Goal: Use online tool/utility: Utilize a website feature to perform a specific function

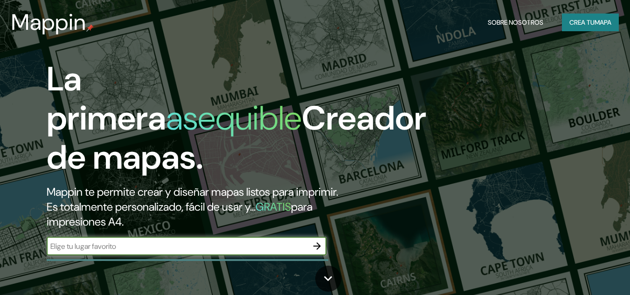
click at [136, 224] on h2 "Mappin te permite crear y diseñar mapas listos para imprimir. Es totalmente per…" at bounding box center [204, 207] width 315 height 45
click at [131, 247] on input "text" at bounding box center [177, 246] width 261 height 11
type input "[DATE][PERSON_NAME]"
click at [320, 248] on icon "button" at bounding box center [317, 246] width 11 height 11
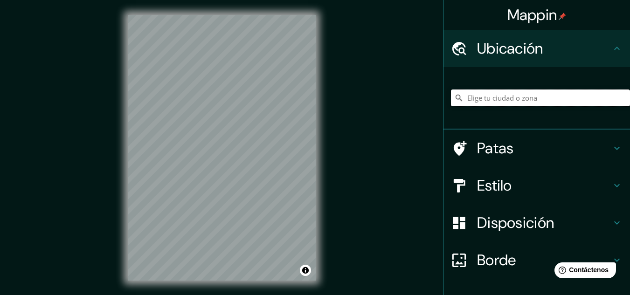
click at [493, 102] on input "Elige tu ciudad o zona" at bounding box center [540, 98] width 179 height 17
click at [503, 95] on input "[DATE][GEOGRAPHIC_DATA][PERSON_NAME], [GEOGRAPHIC_DATA], [GEOGRAPHIC_DATA]" at bounding box center [540, 98] width 179 height 17
click at [608, 98] on input "[DATE][GEOGRAPHIC_DATA][PERSON_NAME], [GEOGRAPHIC_DATA], [GEOGRAPHIC_DATA]" at bounding box center [540, 98] width 179 height 17
drag, startPoint x: 608, startPoint y: 98, endPoint x: 350, endPoint y: 101, distance: 259.0
click at [350, 101] on div "Mappin Ubicación [DATE][GEOGRAPHIC_DATA][PERSON_NAME], [GEOGRAPHIC_DATA], [GEOG…" at bounding box center [315, 155] width 630 height 311
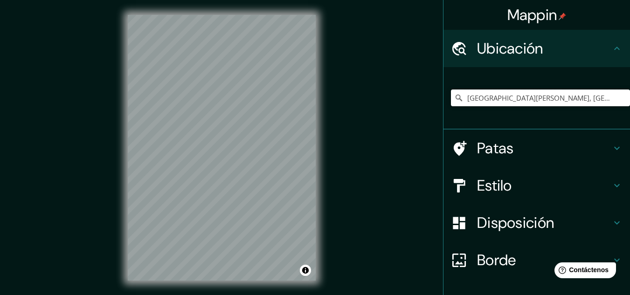
type input "[GEOGRAPHIC_DATA][PERSON_NAME], [GEOGRAPHIC_DATA][DATE][PERSON_NAME], [GEOGRAPH…"
click at [255, 93] on div at bounding box center [256, 92] width 7 height 7
click at [489, 219] on font "Disposición" at bounding box center [515, 223] width 77 height 20
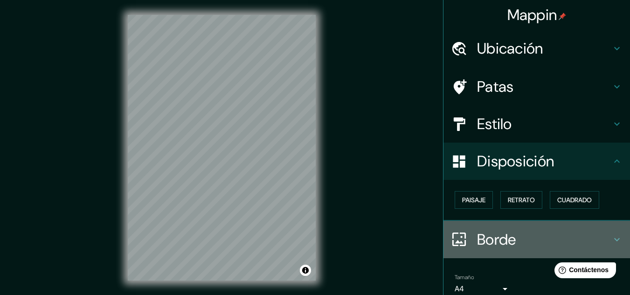
click at [528, 243] on h4 "Borde" at bounding box center [544, 240] width 134 height 19
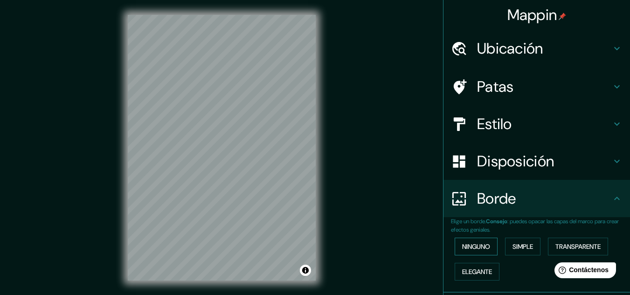
click at [474, 246] on font "Ninguno" at bounding box center [476, 247] width 28 height 8
click at [513, 245] on font "Simple" at bounding box center [523, 247] width 21 height 8
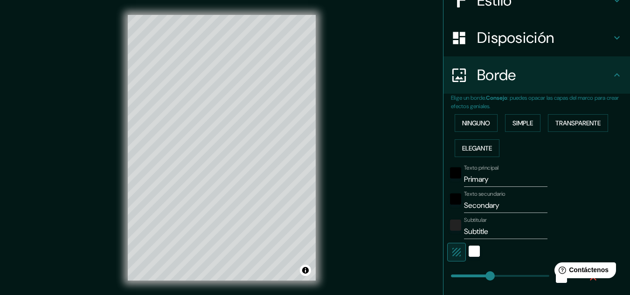
scroll to position [140, 0]
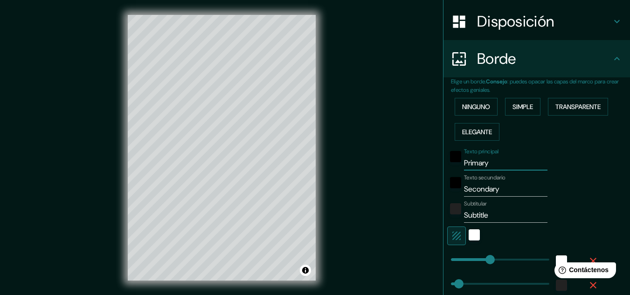
click at [490, 168] on input "Primary" at bounding box center [506, 163] width 84 height 15
drag, startPoint x: 490, startPoint y: 166, endPoint x: 438, endPoint y: 164, distance: 51.8
click at [444, 163] on div "Elige un borde. Consejo : puedes opacar las capas del marco para crear efectos …" at bounding box center [537, 200] width 187 height 246
type input "161"
type input "32"
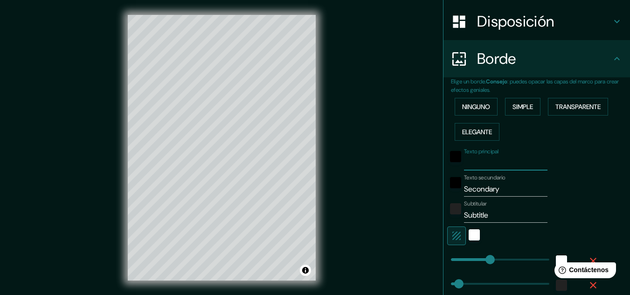
click at [500, 192] on input "Secondary" at bounding box center [506, 189] width 84 height 15
drag, startPoint x: 500, startPoint y: 192, endPoint x: 348, endPoint y: 181, distance: 152.1
click at [350, 179] on div "Mappin Ubicación [GEOGRAPHIC_DATA][PERSON_NAME], [GEOGRAPHIC_DATA][DATE][PERSON…" at bounding box center [315, 155] width 630 height 311
type input "161"
type input "32"
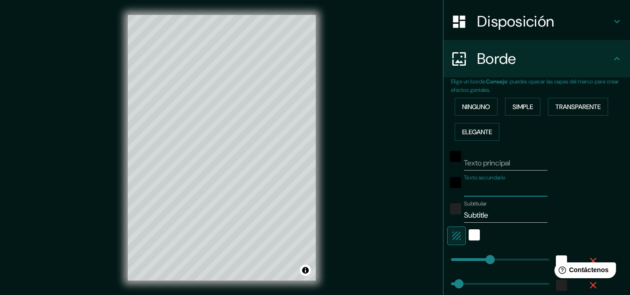
click at [495, 217] on input "Subtitle" at bounding box center [506, 215] width 84 height 15
drag, startPoint x: 495, startPoint y: 217, endPoint x: 441, endPoint y: 213, distance: 53.8
click at [448, 213] on div "Subtitular Subtitle" at bounding box center [524, 212] width 153 height 22
type input "ma"
type input "161"
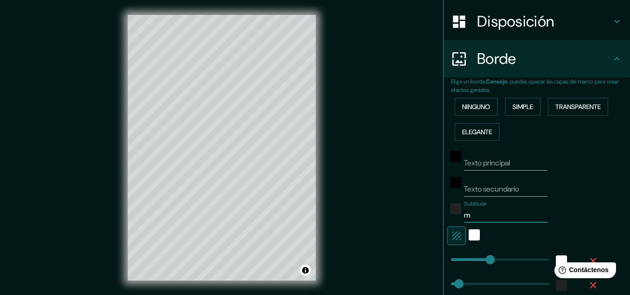
type input "32"
type input "mas"
type input "161"
type input "32"
type input "mas"
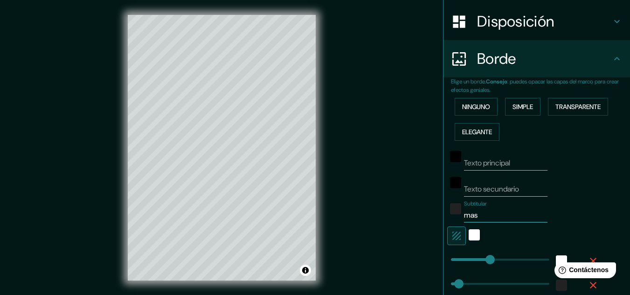
type input "161"
type input "32"
type input "mas f"
type input "161"
type input "32"
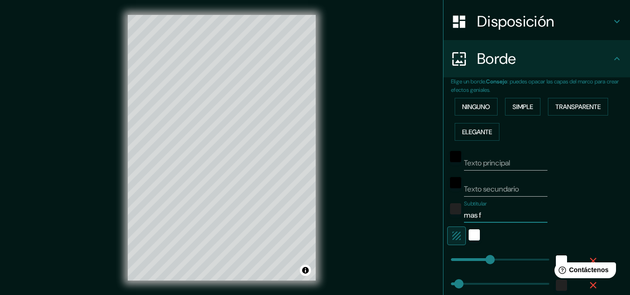
type input "mas fa"
type input "161"
type input "32"
type input "mas fac"
type input "161"
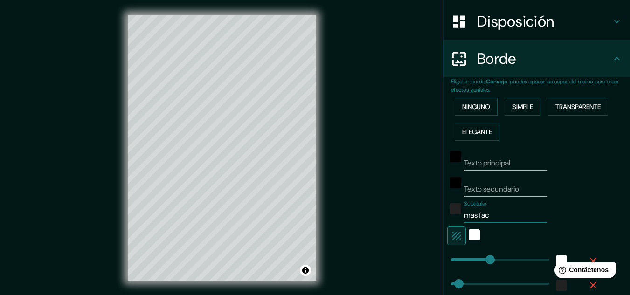
type input "32"
type input "mas fa"
type input "161"
type input "32"
type input "m"
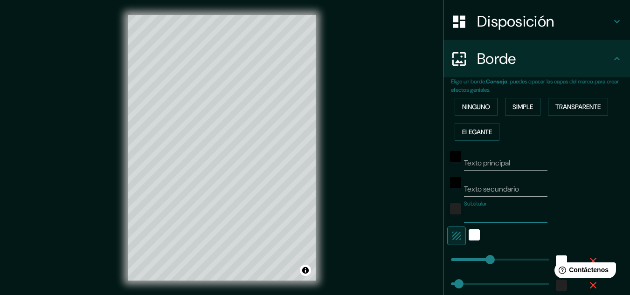
type input "161"
type input "32"
type input "M"
type input "161"
type input "32"
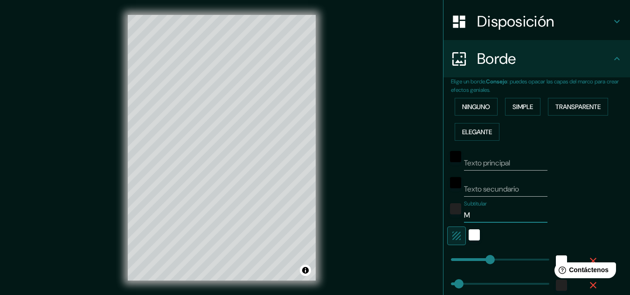
type input "MA"
type input "161"
type input "32"
type input "MAS"
type input "161"
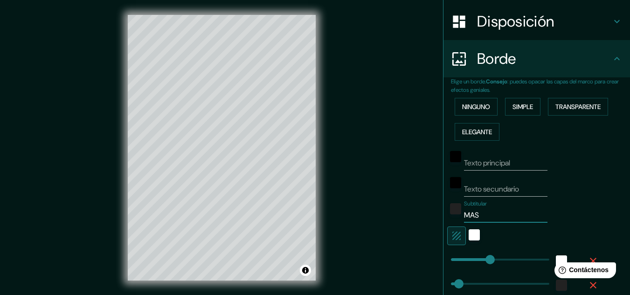
type input "32"
type input "MAS"
type input "161"
type input "32"
type input "MAS F"
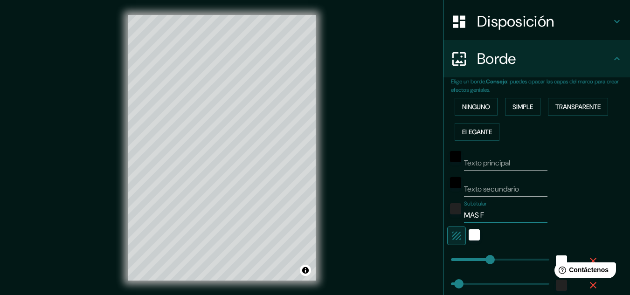
type input "161"
type input "32"
type input "MAS FA"
type input "161"
type input "32"
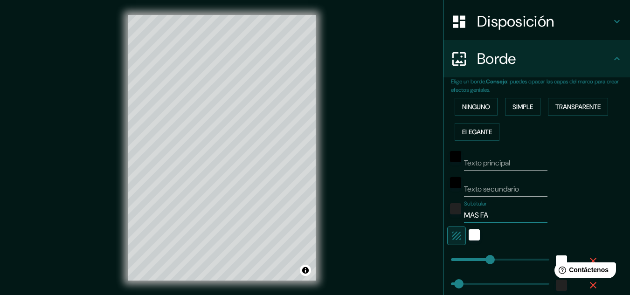
type input "MAS FAC"
type input "161"
type input "32"
type input "MAS FACT"
type input "161"
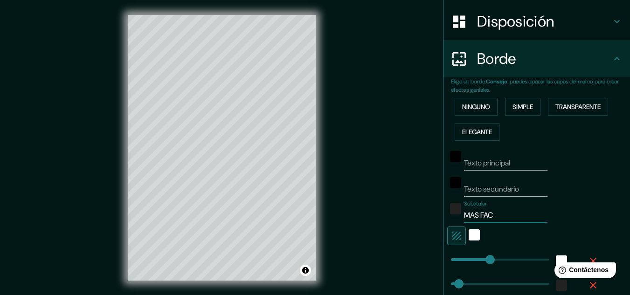
type input "32"
type input "MAS FACTI"
type input "161"
type input "32"
type input "MAS FACTIB"
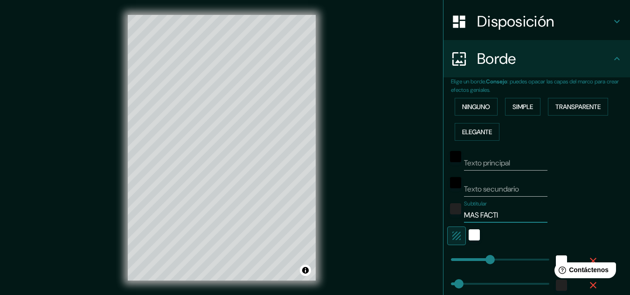
type input "161"
type input "32"
type input "MAS FACTIBL"
type input "161"
type input "32"
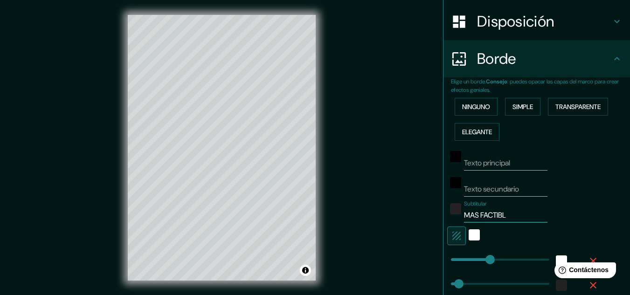
type input "MAS FACTIBLE"
type input "161"
type input "32"
type input "MAS FACTIBLE"
click at [476, 189] on input "Texto secundario" at bounding box center [506, 189] width 84 height 15
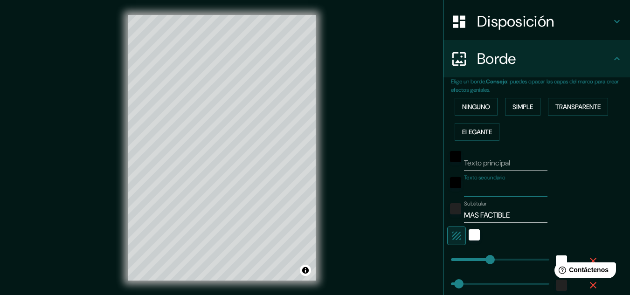
type input "K"
type input "161"
type input "32"
type input "KM"
type input "161"
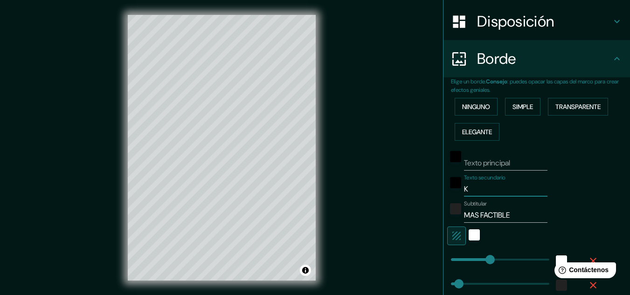
type input "32"
type input "KM"
type input "161"
type input "32"
type input "KM 18"
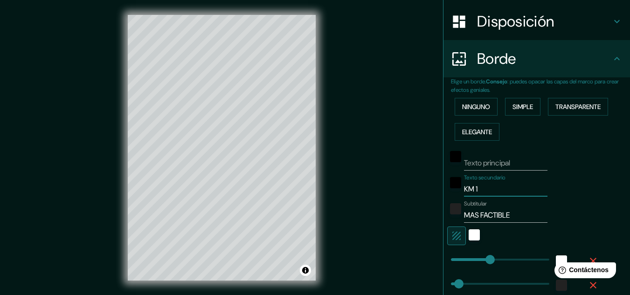
type input "161"
type input "32"
click at [464, 189] on input "KM 18" at bounding box center [506, 189] width 84 height 15
type input "TKM 18"
type input "161"
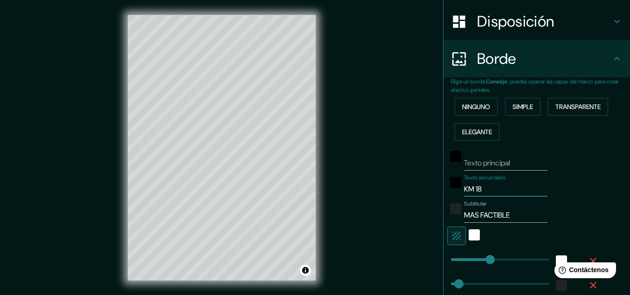
type input "32"
type input "TEKM 18"
type input "161"
type input "32"
type input "TERKM 18"
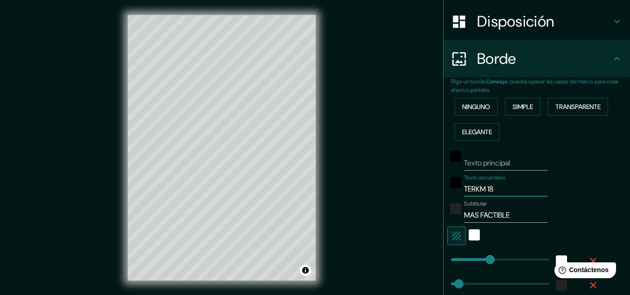
type input "161"
type input "32"
type input "TEREKM 18"
type input "161"
type input "32"
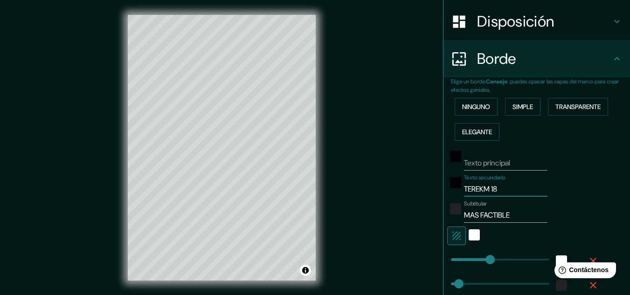
type input "TERKM 18"
type input "161"
type input "32"
type input "TERRKM 18"
type input "161"
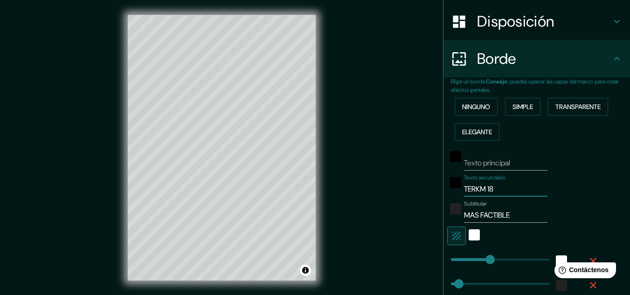
type input "32"
type input "TERREKM 18"
type input "161"
type input "32"
type input "TERRENOKM 18"
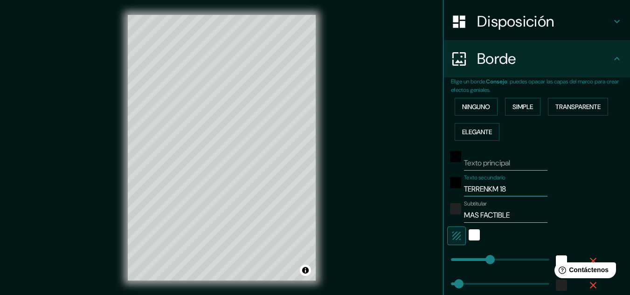
type input "161"
type input "32"
type input "TERRENO KM 18"
type input "161"
type input "32"
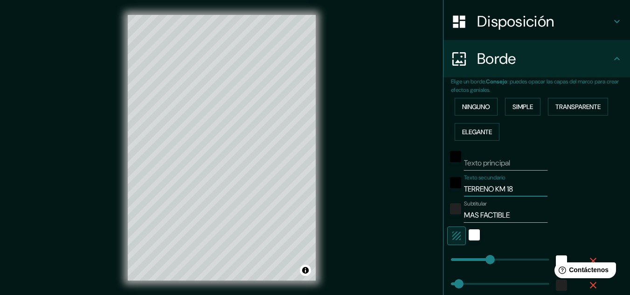
type input "TERRENO KM 1"
type input "161"
type input "32"
type input "TERR"
type input "161"
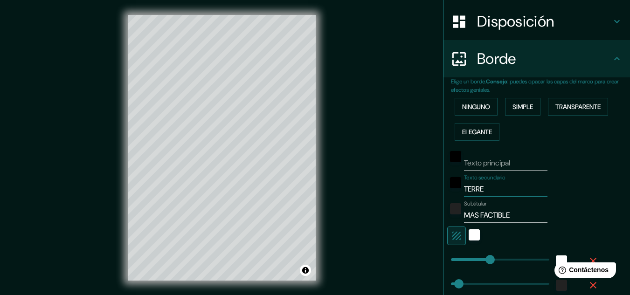
type input "32"
type input "TERRE"
type input "161"
type input "32"
type input "TERREN"
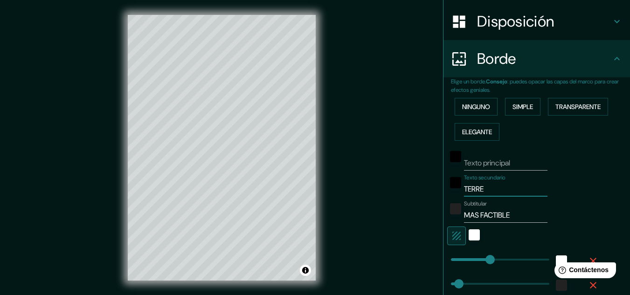
type input "161"
type input "32"
type input "TERRENO"
type input "161"
type input "32"
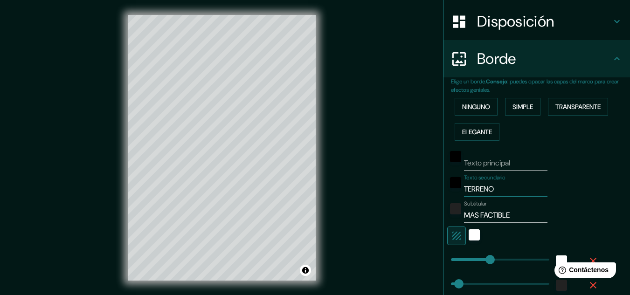
type input "TERRENO"
type input "161"
type input "32"
type input "TERRENO D"
type input "161"
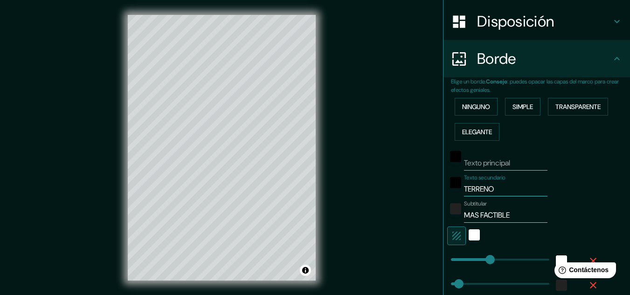
type input "32"
type input "TERRENO DI"
type input "161"
type input "32"
type input "TERRENO DIV"
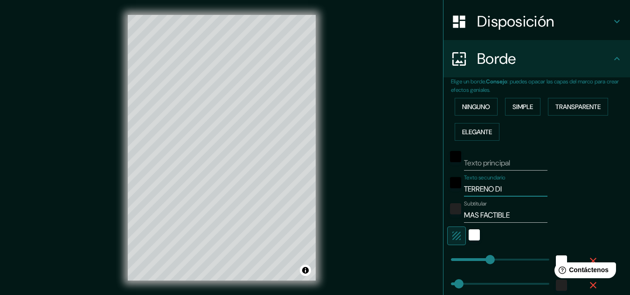
type input "161"
type input "32"
type input "TERRENO DIVI"
type input "161"
type input "32"
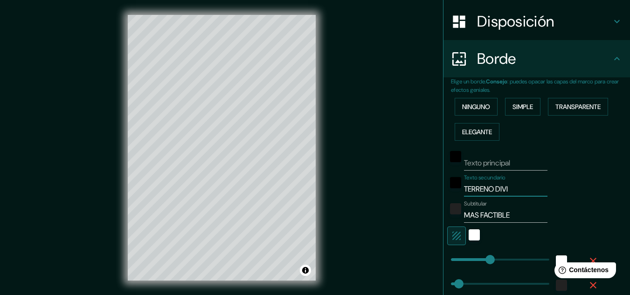
type input "TERRENO [PERSON_NAME]"
type input "161"
type input "32"
type input "TERRENO DIVISA"
type input "161"
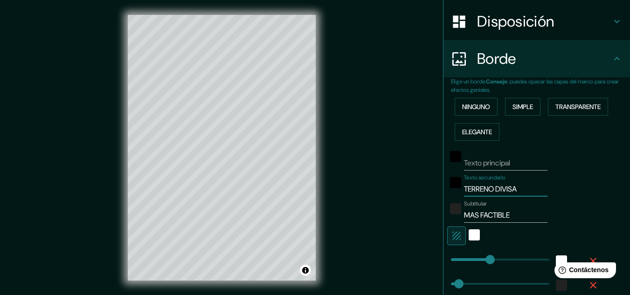
type input "32"
type input "TERRENO DIVISAD"
type input "161"
type input "32"
type input "TERRENO DIVISADO"
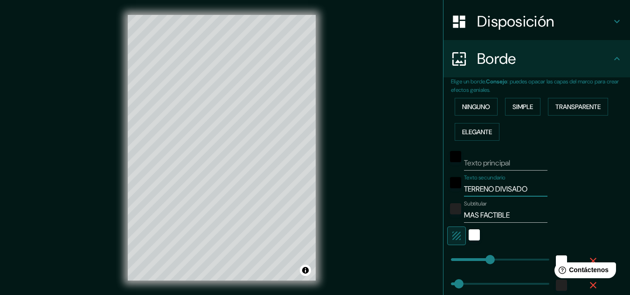
type input "161"
type input "32"
type input "TERRENO DIVISADOR"
type input "161"
type input "32"
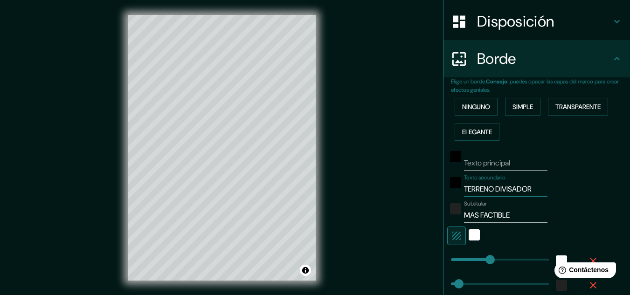
type input "TERRENO DIVISADO"
type input "161"
type input "32"
type input "TERRENO DIVISAD"
type input "161"
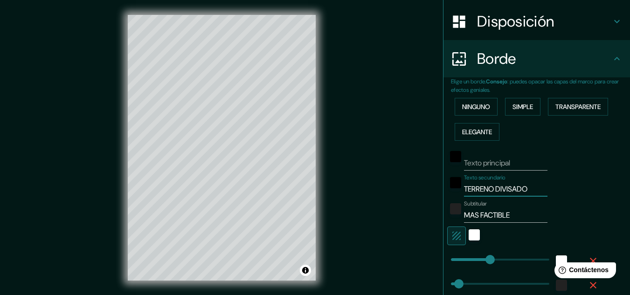
type input "32"
type input "TERRENO DIVISADE"
type input "161"
type input "32"
type input "TERRENO DIVISADER"
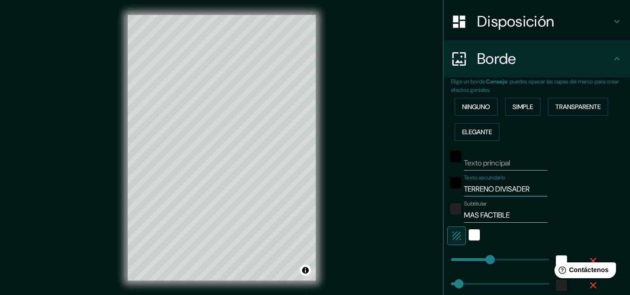
type input "161"
type input "32"
type input "TERRENO DIVISADERO"
type input "161"
type input "32"
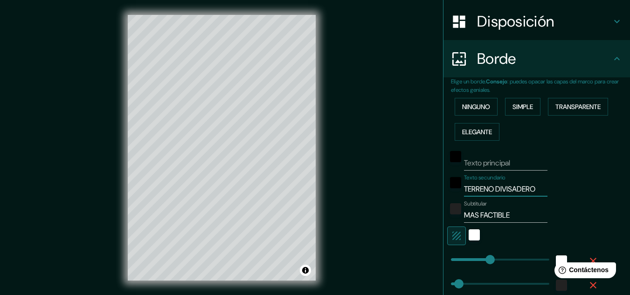
drag, startPoint x: 490, startPoint y: 189, endPoint x: 399, endPoint y: 201, distance: 91.7
click at [400, 201] on div "Mappin Ubicación [GEOGRAPHIC_DATA][PERSON_NAME], [GEOGRAPHIC_DATA][DATE][PERSON…" at bounding box center [315, 155] width 630 height 311
type input "DIVISADERO"
type input "161"
type input "32"
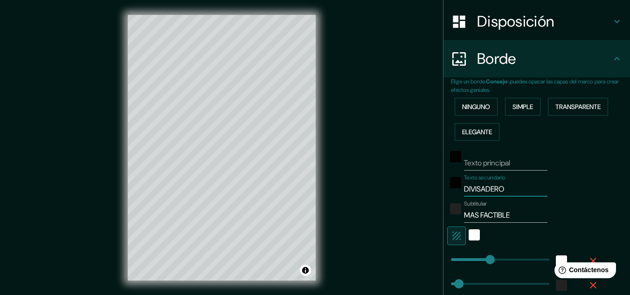
type input "DIVISADERO"
type input "161"
type input "32"
click at [513, 190] on input "DIVISADERO" at bounding box center [506, 189] width 84 height 15
type input "DIVISADERO"
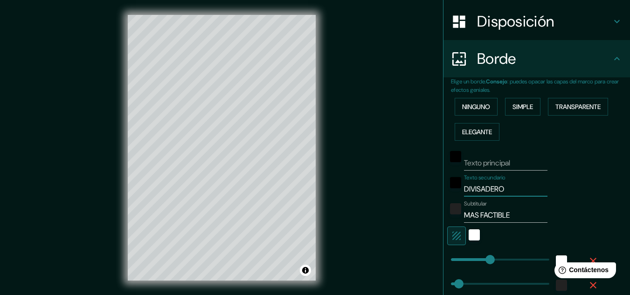
type input "161"
type input "32"
type input "DIVISADERO MO"
type input "161"
type input "32"
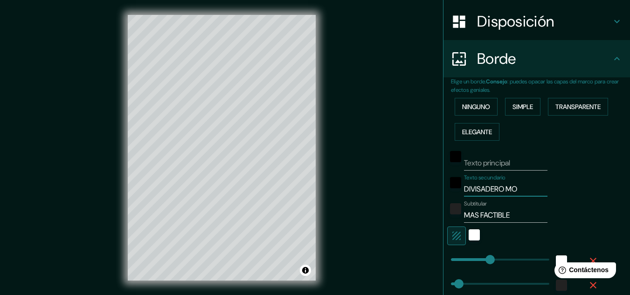
type input "DIVISADERO MOR"
type input "161"
type input "32"
type input "DIVISADERO [PERSON_NAME]"
type input "161"
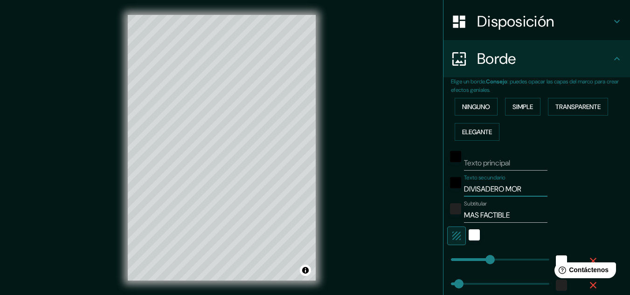
type input "32"
type input "DIVISADERO [PERSON_NAME]"
type input "161"
type input "32"
type input "DIVISADERO [PERSON_NAME]"
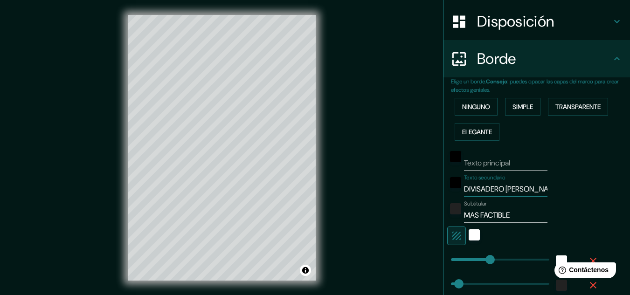
type input "161"
type input "32"
type input "DIVISADERO [PERSON_NAME]"
type input "161"
type input "32"
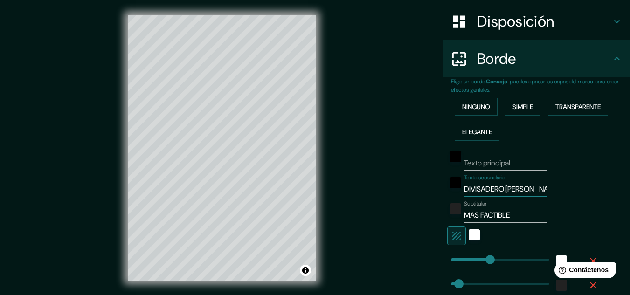
type input "DIVISADERO [PERSON_NAME] SU"
type input "161"
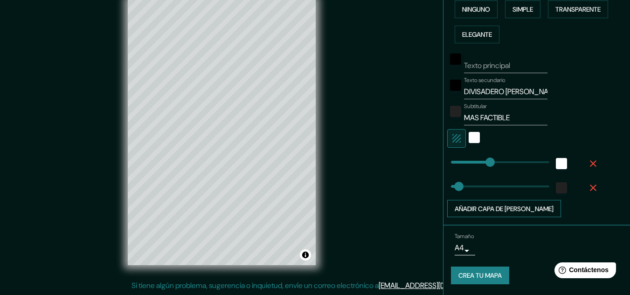
scroll to position [238, 0]
drag, startPoint x: 487, startPoint y: 159, endPoint x: 567, endPoint y: 162, distance: 80.8
drag, startPoint x: 540, startPoint y: 160, endPoint x: 483, endPoint y: 162, distance: 57.4
drag, startPoint x: 482, startPoint y: 159, endPoint x: 471, endPoint y: 163, distance: 11.4
drag, startPoint x: 470, startPoint y: 163, endPoint x: 466, endPoint y: 163, distance: 4.7
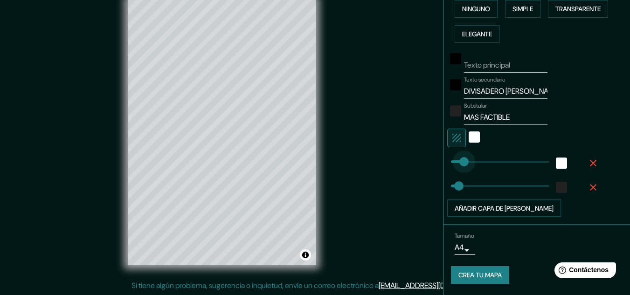
drag, startPoint x: 462, startPoint y: 166, endPoint x: 457, endPoint y: 167, distance: 5.7
drag, startPoint x: 457, startPoint y: 161, endPoint x: 463, endPoint y: 161, distance: 6.1
drag, startPoint x: 451, startPoint y: 187, endPoint x: 473, endPoint y: 187, distance: 21.9
drag, startPoint x: 469, startPoint y: 186, endPoint x: 454, endPoint y: 186, distance: 14.9
click at [462, 249] on body "Mappin Ubicación [GEOGRAPHIC_DATA][PERSON_NAME], [GEOGRAPHIC_DATA][DATE][PERSON…" at bounding box center [315, 132] width 630 height 295
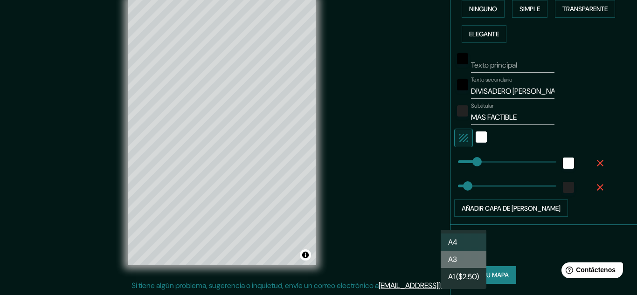
click at [462, 259] on li "A3" at bounding box center [464, 259] width 46 height 17
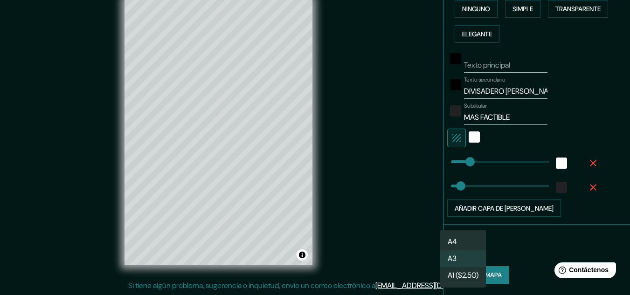
click at [462, 248] on body "Mappin Ubicación [GEOGRAPHIC_DATA][PERSON_NAME], [GEOGRAPHIC_DATA][DATE][PERSON…" at bounding box center [315, 132] width 630 height 295
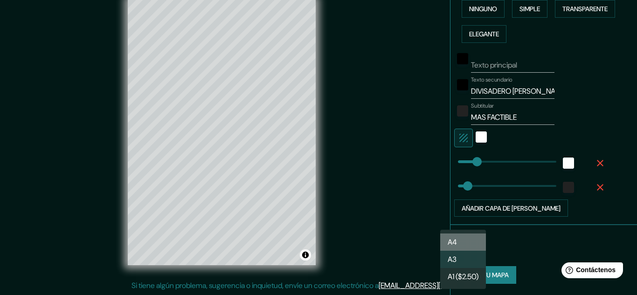
click at [470, 240] on li "A4" at bounding box center [464, 242] width 46 height 17
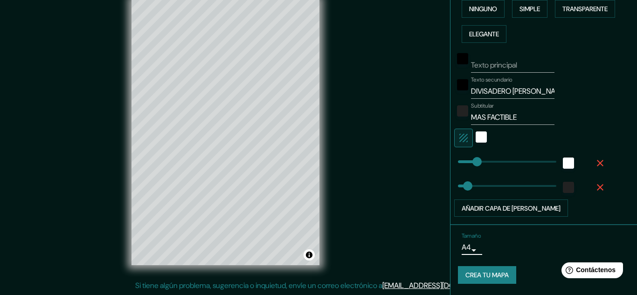
click at [459, 249] on body "Mappin Ubicación [GEOGRAPHIC_DATA][PERSON_NAME], [GEOGRAPHIC_DATA][DATE][PERSON…" at bounding box center [318, 132] width 637 height 295
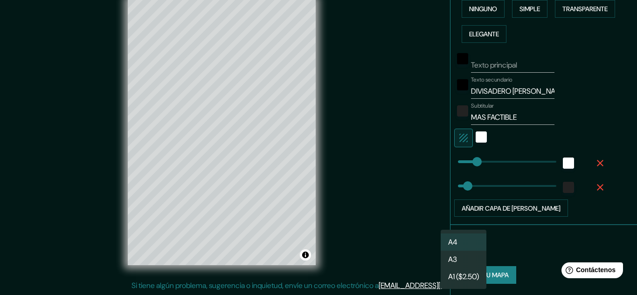
click at [466, 238] on li "A4" at bounding box center [464, 242] width 46 height 17
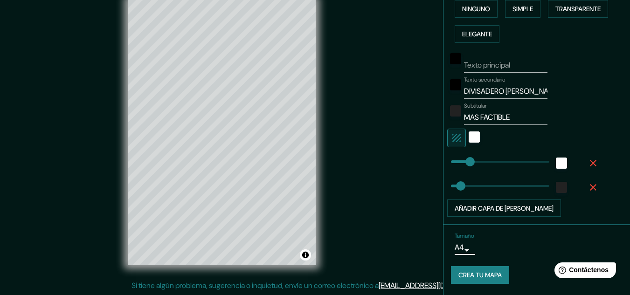
click at [508, 239] on div "Tamaño A4 single" at bounding box center [537, 244] width 172 height 30
drag, startPoint x: 323, startPoint y: 192, endPoint x: 323, endPoint y: 201, distance: 8.4
click at [323, 201] on div "© Mapbox © OpenStreetMap Improve this map" at bounding box center [222, 133] width 218 height 296
click at [483, 276] on font "Crea tu mapa" at bounding box center [480, 276] width 43 height 8
click at [485, 275] on font "Crea tu mapa" at bounding box center [480, 276] width 43 height 8
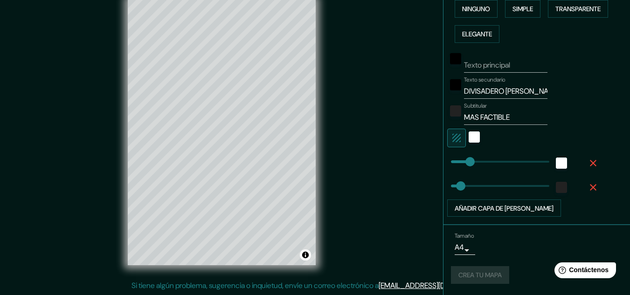
click at [470, 274] on div "Crea tu mapa" at bounding box center [537, 275] width 172 height 18
click at [462, 248] on body "Mappin Ubicación [GEOGRAPHIC_DATA][PERSON_NAME], [GEOGRAPHIC_DATA][DATE][PERSON…" at bounding box center [315, 132] width 630 height 295
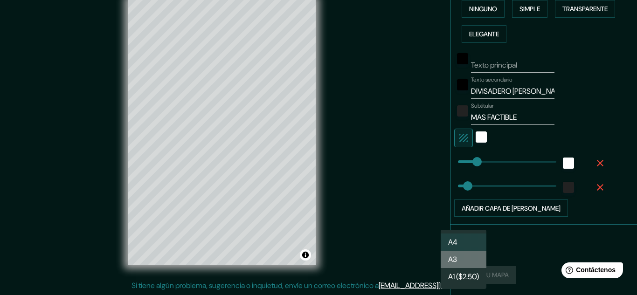
click at [455, 255] on font "A3" at bounding box center [452, 260] width 9 height 10
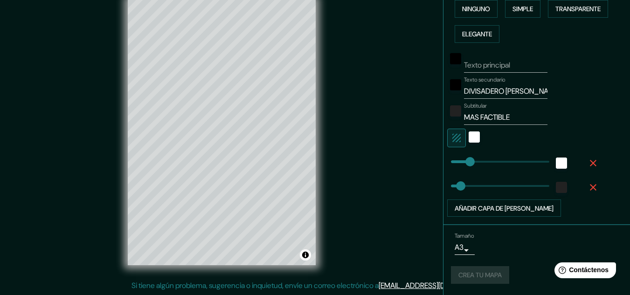
click at [507, 254] on div "Tamaño A3 a4" at bounding box center [537, 244] width 172 height 30
drag, startPoint x: 479, startPoint y: 278, endPoint x: 488, endPoint y: 273, distance: 9.6
click at [479, 278] on div "Crea tu mapa" at bounding box center [537, 275] width 172 height 18
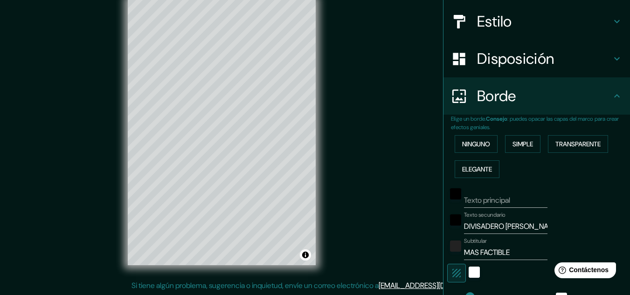
scroll to position [51, 0]
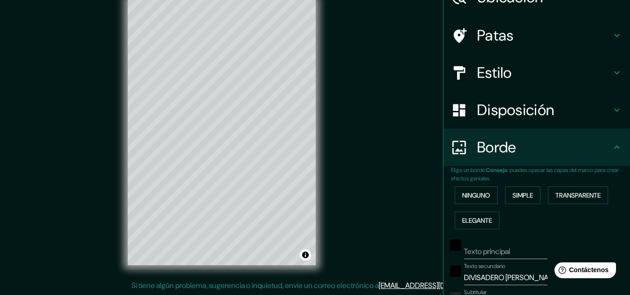
drag, startPoint x: 601, startPoint y: 147, endPoint x: 592, endPoint y: 150, distance: 10.1
click at [602, 147] on h4 "Borde" at bounding box center [544, 147] width 134 height 19
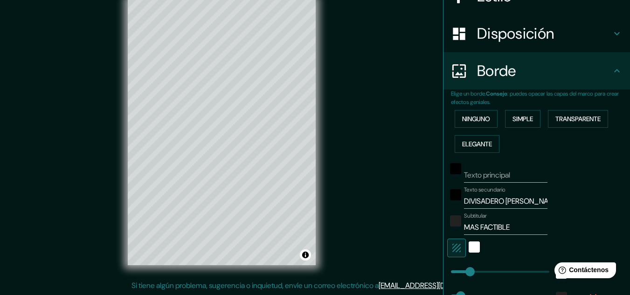
scroll to position [5, 0]
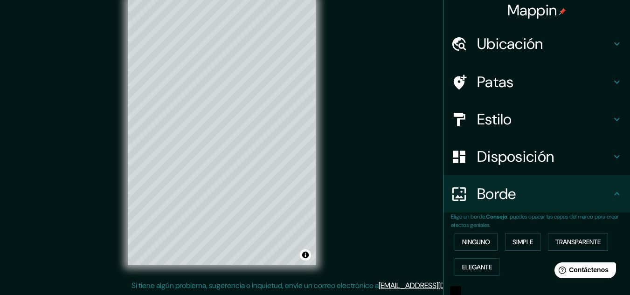
click at [612, 192] on icon at bounding box center [617, 194] width 11 height 11
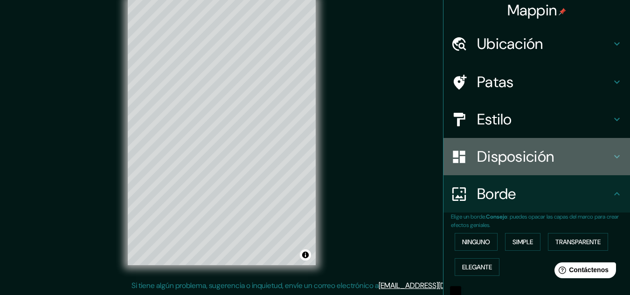
click at [612, 162] on icon at bounding box center [617, 156] width 11 height 11
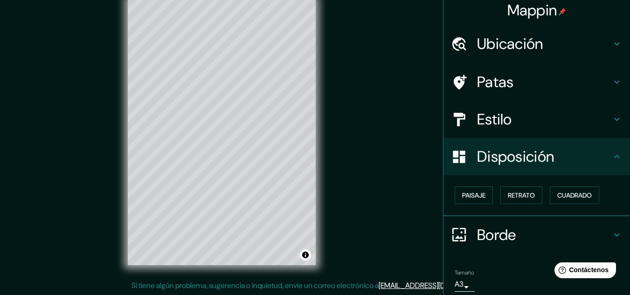
click at [612, 161] on icon at bounding box center [617, 156] width 11 height 11
click at [612, 154] on icon at bounding box center [617, 156] width 11 height 11
click at [238, 130] on div at bounding box center [238, 129] width 7 height 7
click at [242, 129] on div at bounding box center [242, 129] width 7 height 7
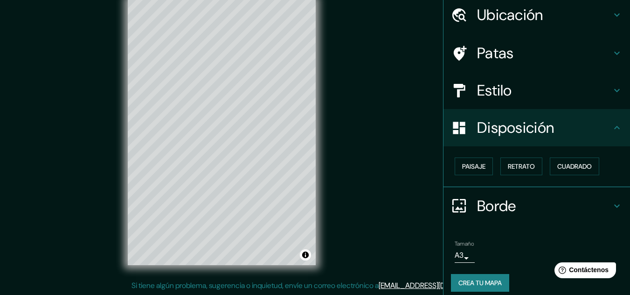
scroll to position [41, 0]
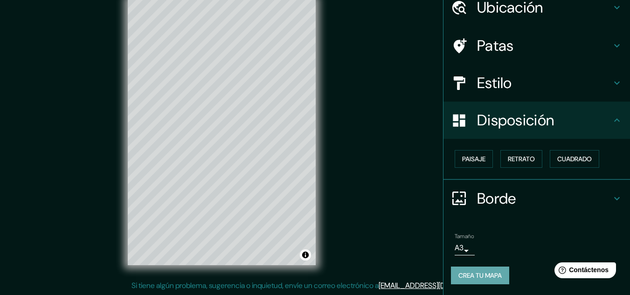
click at [473, 275] on font "Crea tu mapa" at bounding box center [480, 276] width 43 height 8
click at [469, 275] on div "Crea tu mapa" at bounding box center [537, 276] width 172 height 18
